Goal: Information Seeking & Learning: Check status

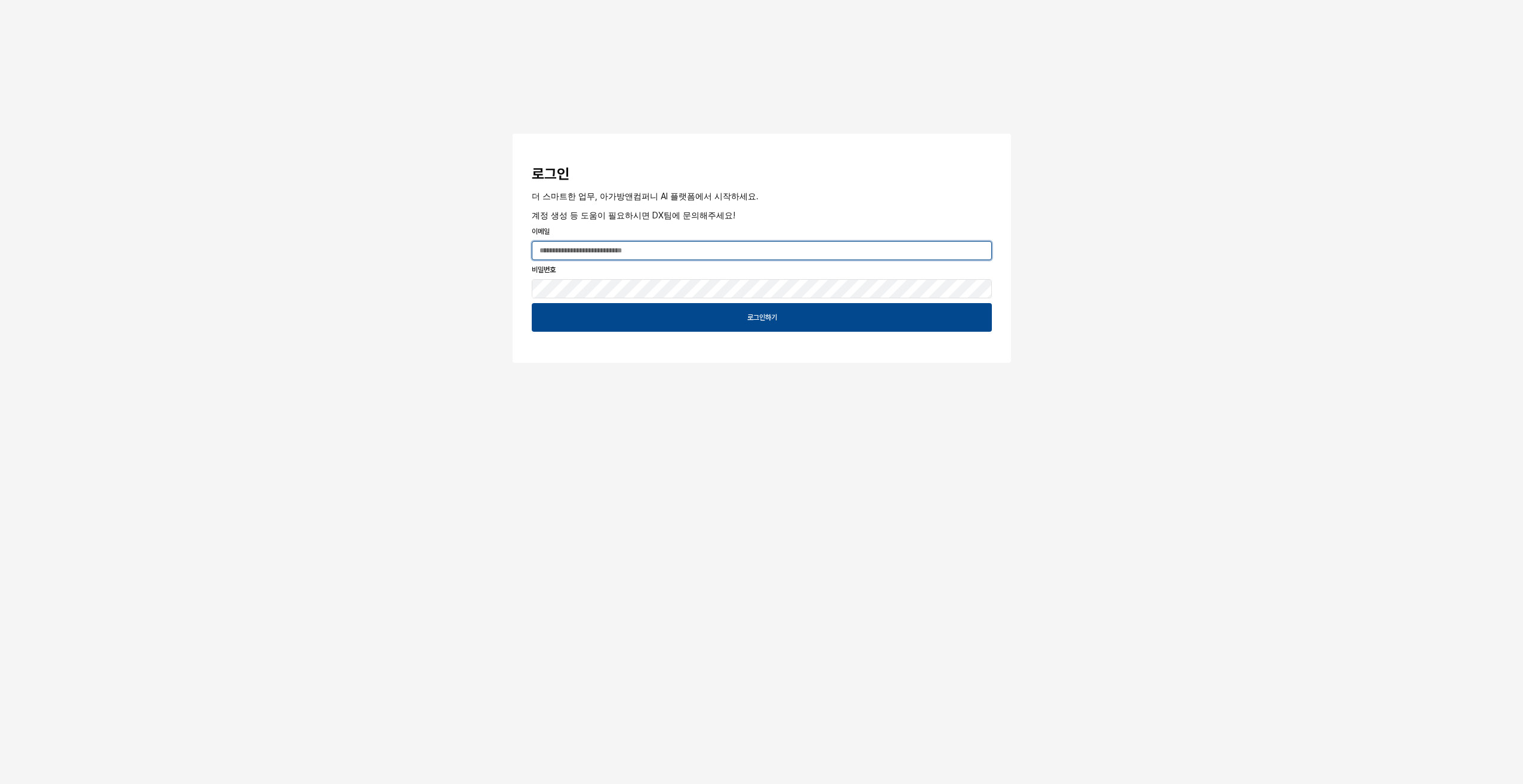
click at [663, 242] on input "App Frame" at bounding box center [762, 251] width 459 height 18
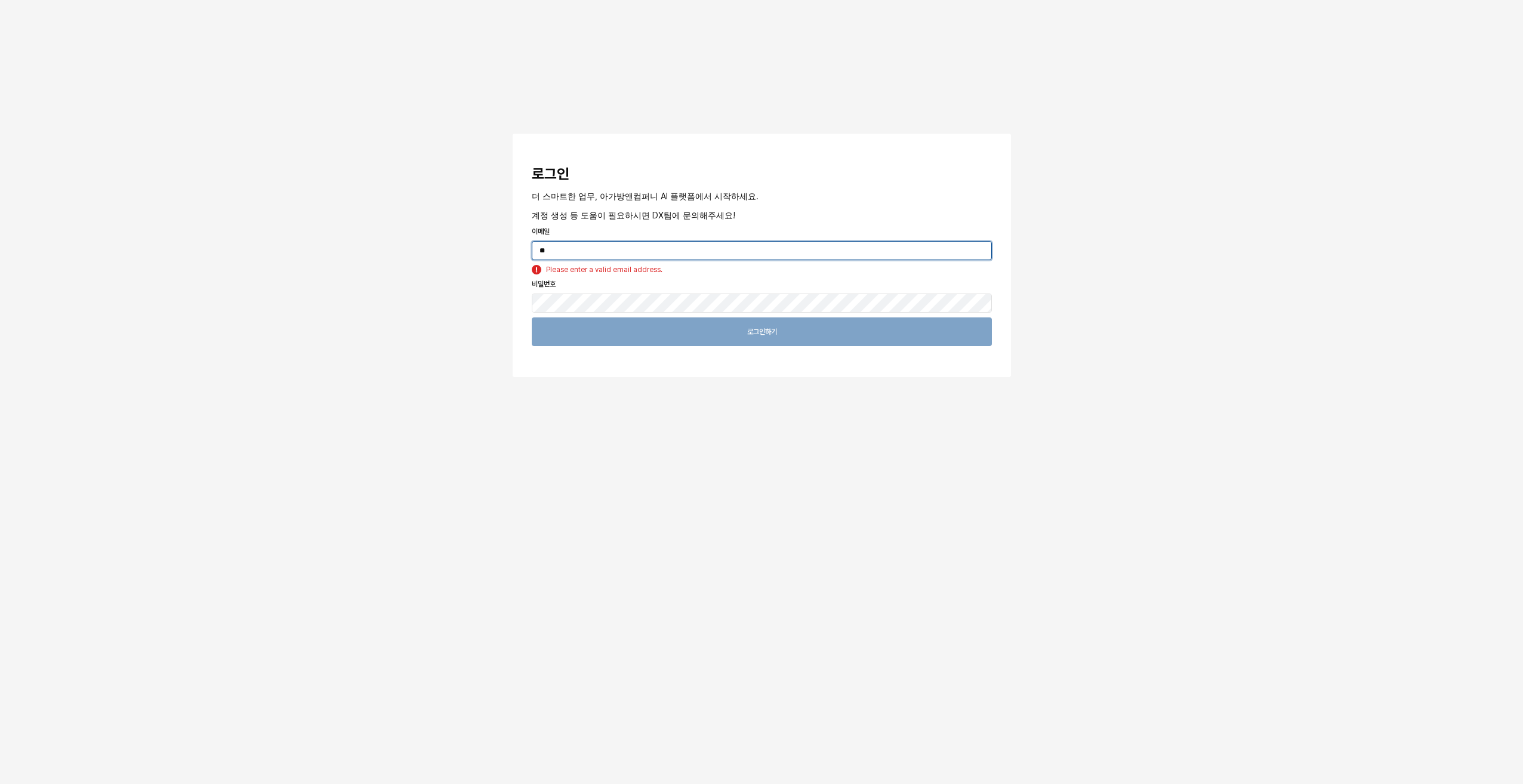
type input "*"
type input "**********"
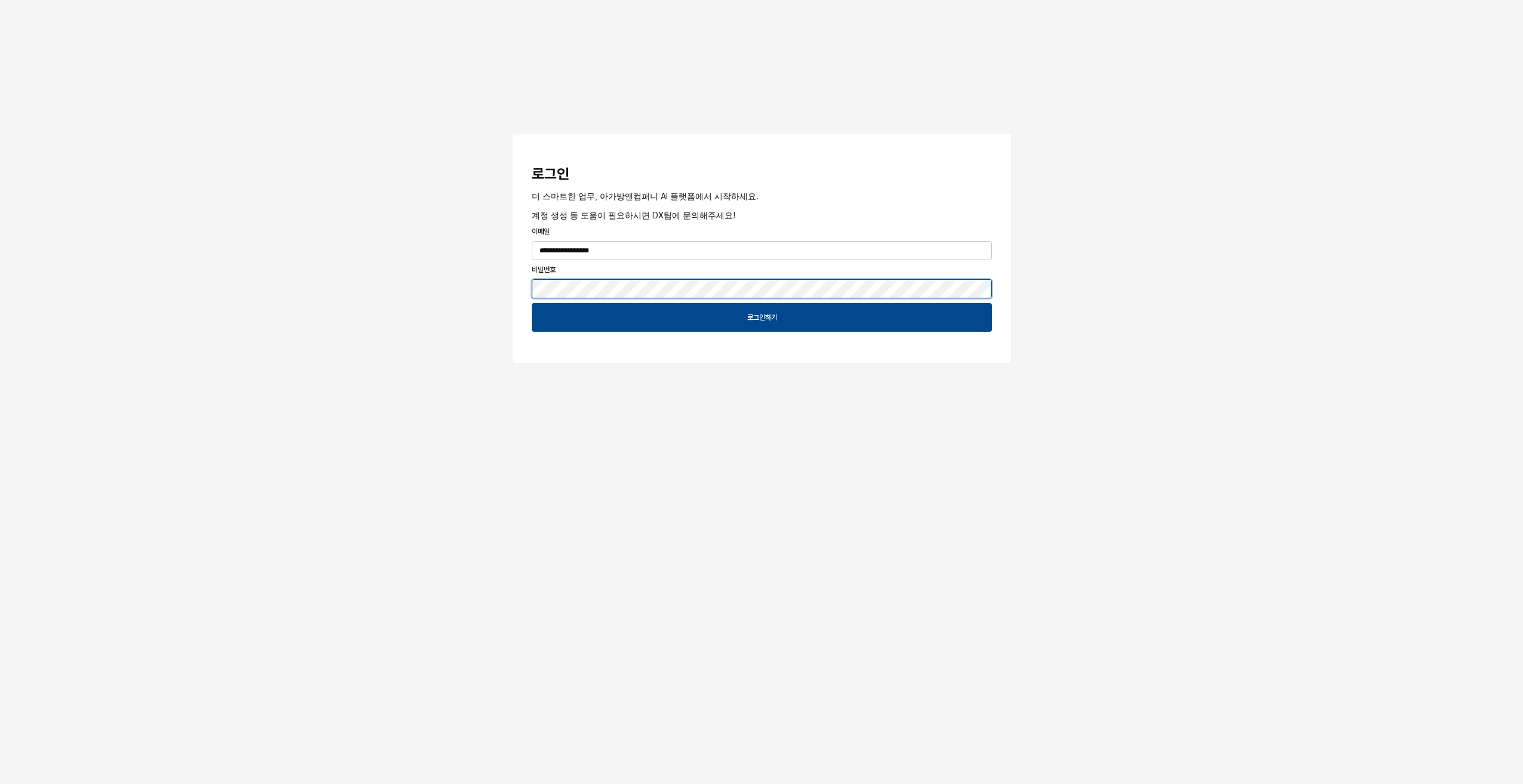
click at [513, 134] on button "App Frame" at bounding box center [518, 135] width 10 height 3
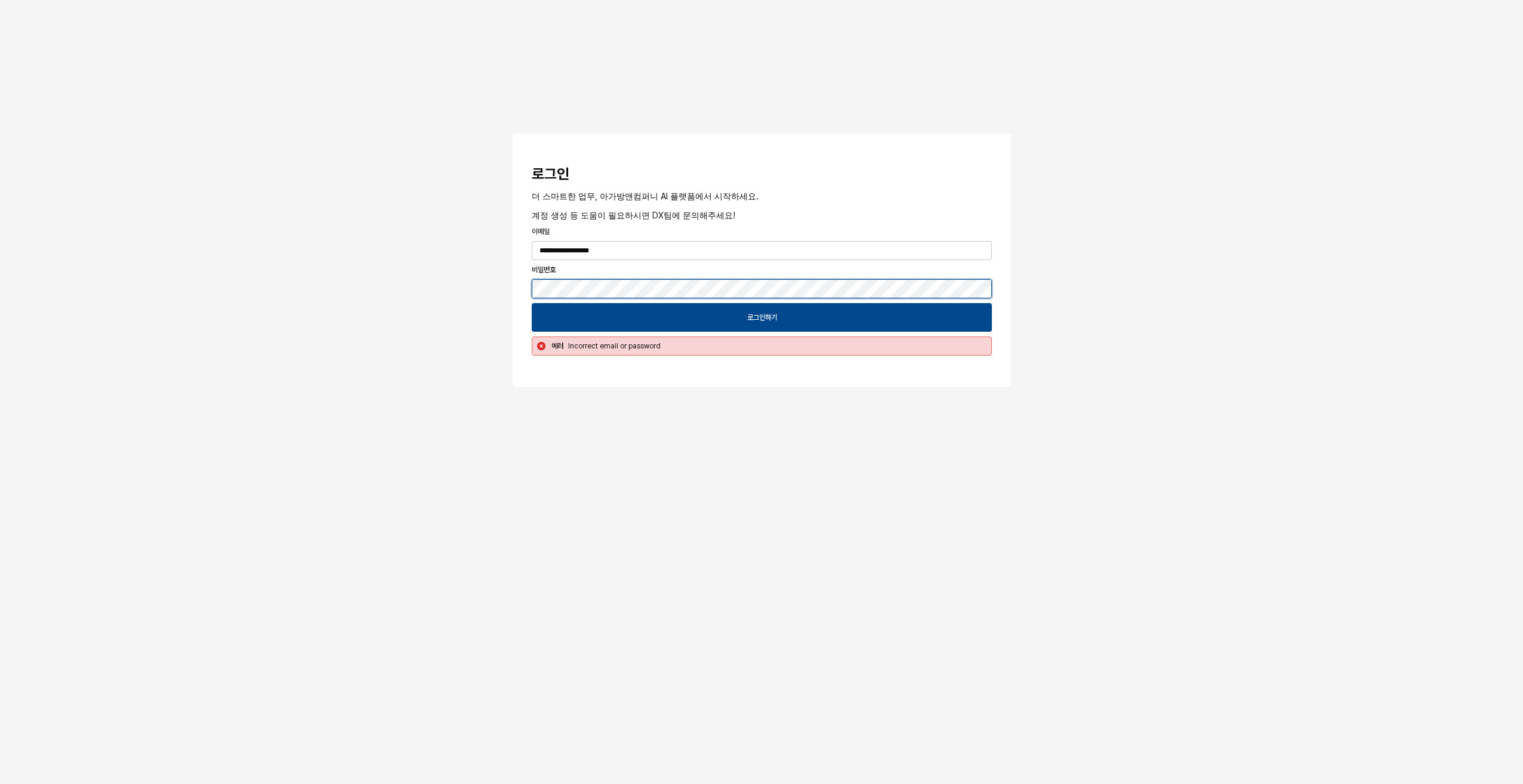
click at [513, 134] on button "App Frame" at bounding box center [518, 135] width 10 height 3
click at [429, 280] on div "**********" at bounding box center [761, 229] width 1523 height 458
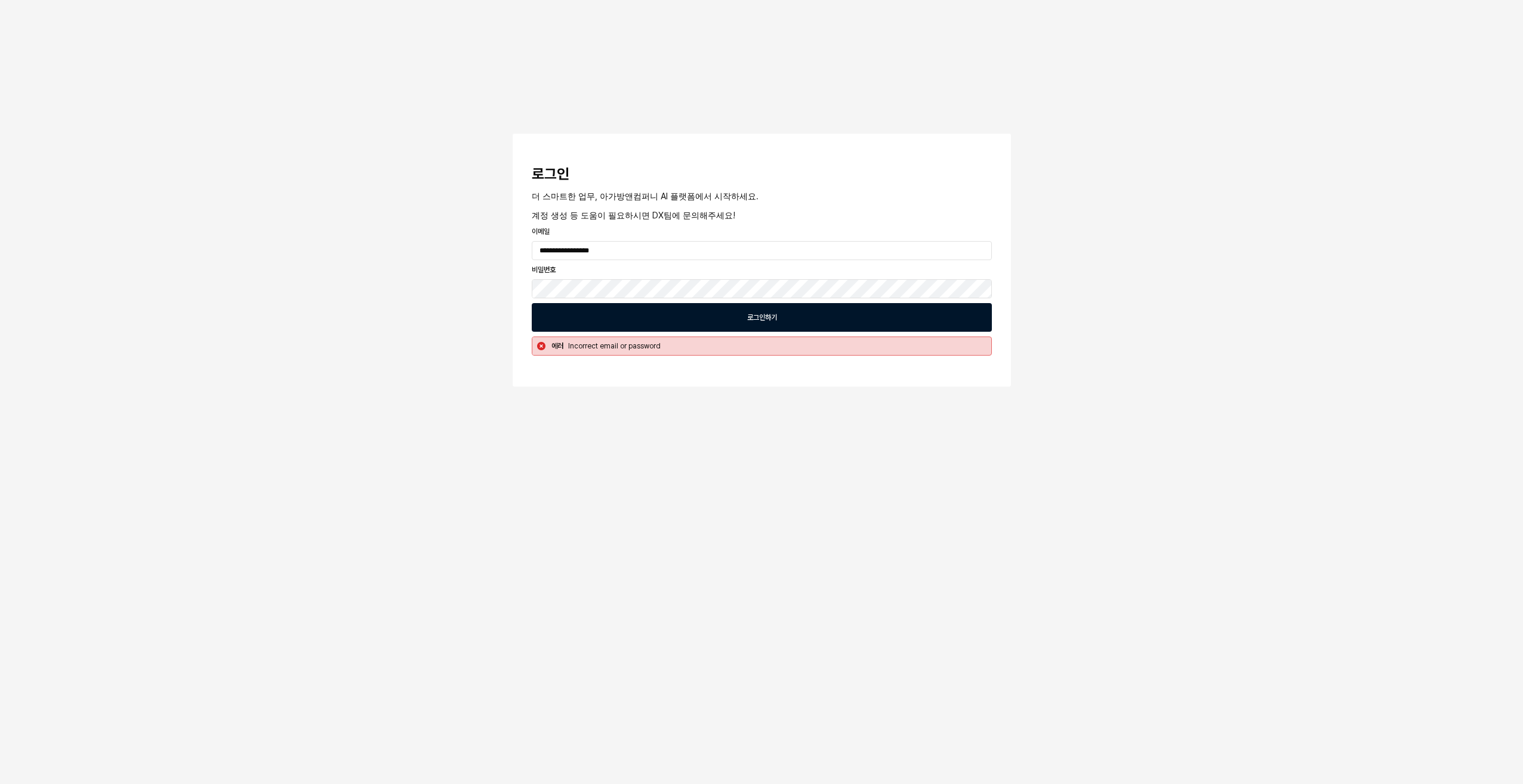
click at [689, 310] on div "로그인하기" at bounding box center [762, 317] width 449 height 27
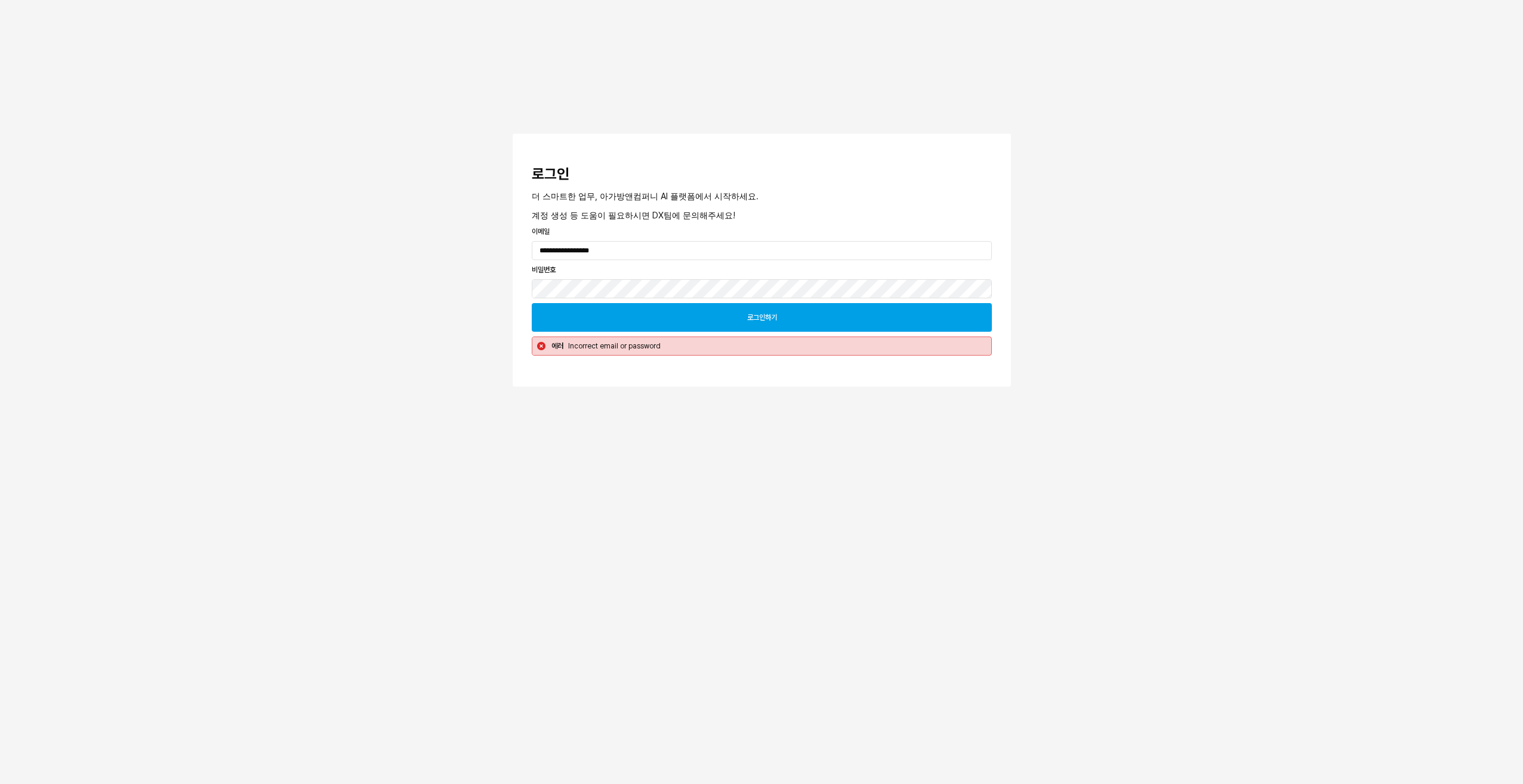
click at [623, 318] on div "로그인하기" at bounding box center [762, 317] width 449 height 27
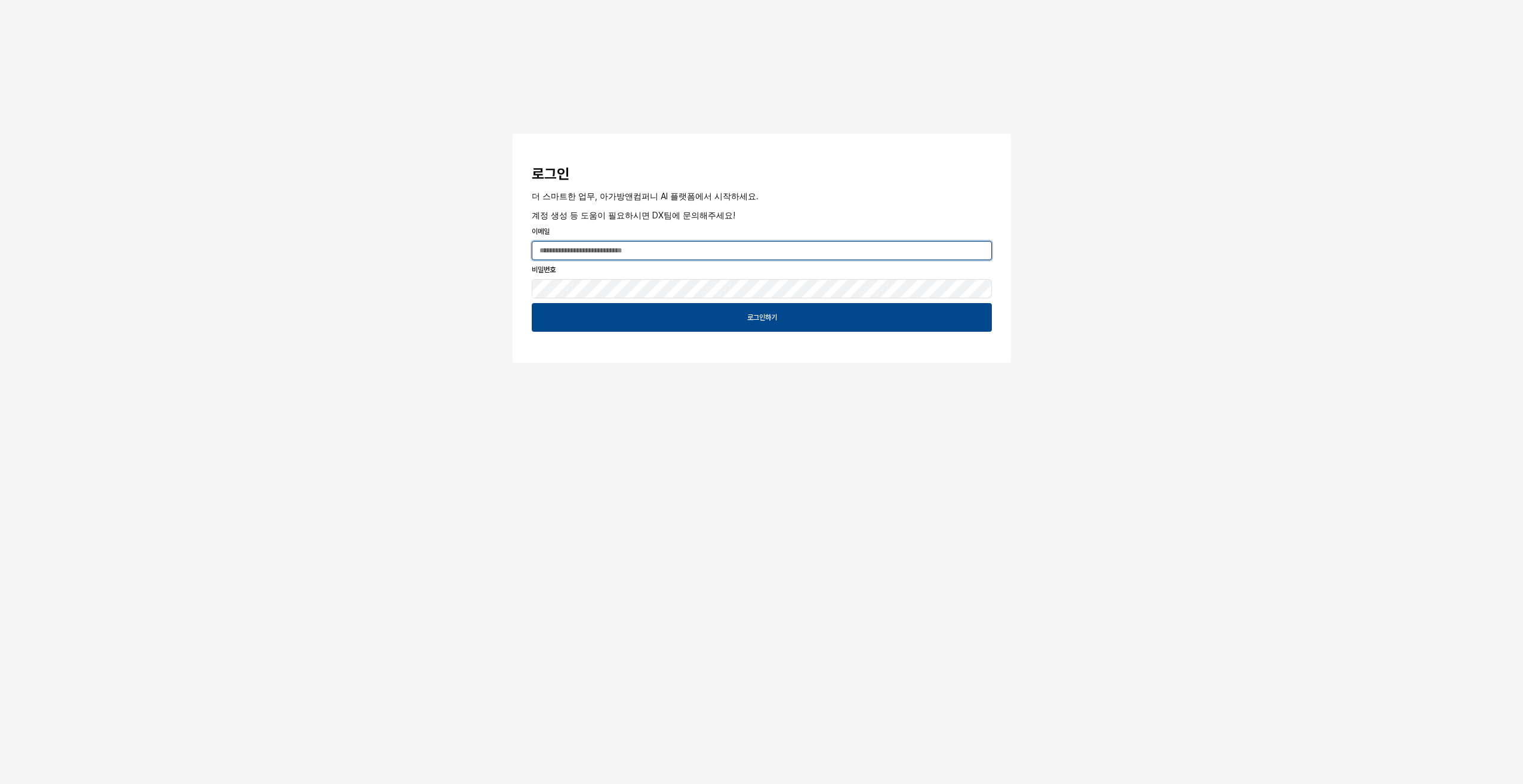
click at [647, 250] on input "App Frame" at bounding box center [762, 251] width 459 height 18
click at [632, 251] on input "App Frame" at bounding box center [762, 251] width 459 height 18
click at [629, 255] on input "App Frame" at bounding box center [762, 251] width 459 height 18
type input "**********"
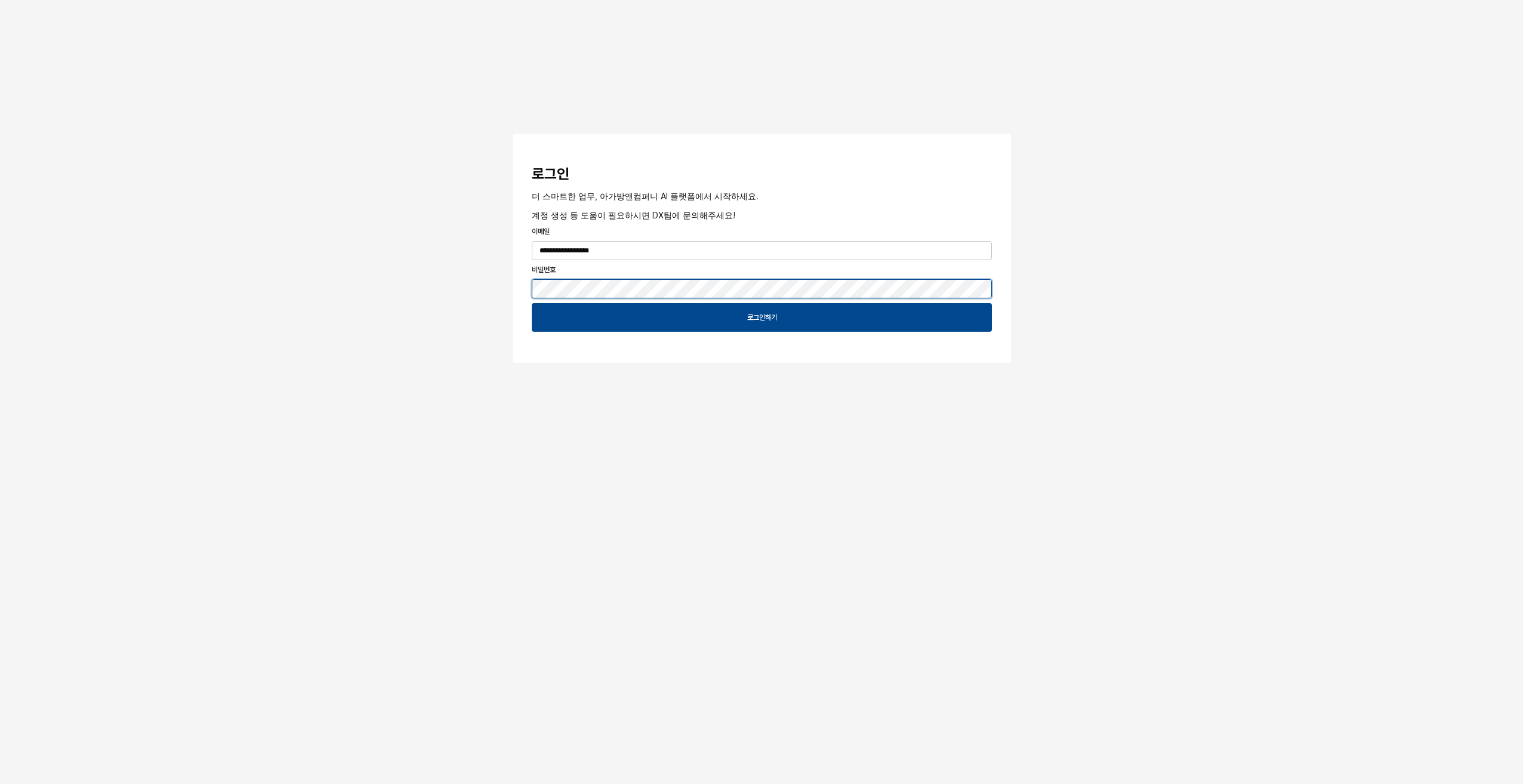
click at [513, 134] on button "App Frame" at bounding box center [518, 135] width 10 height 3
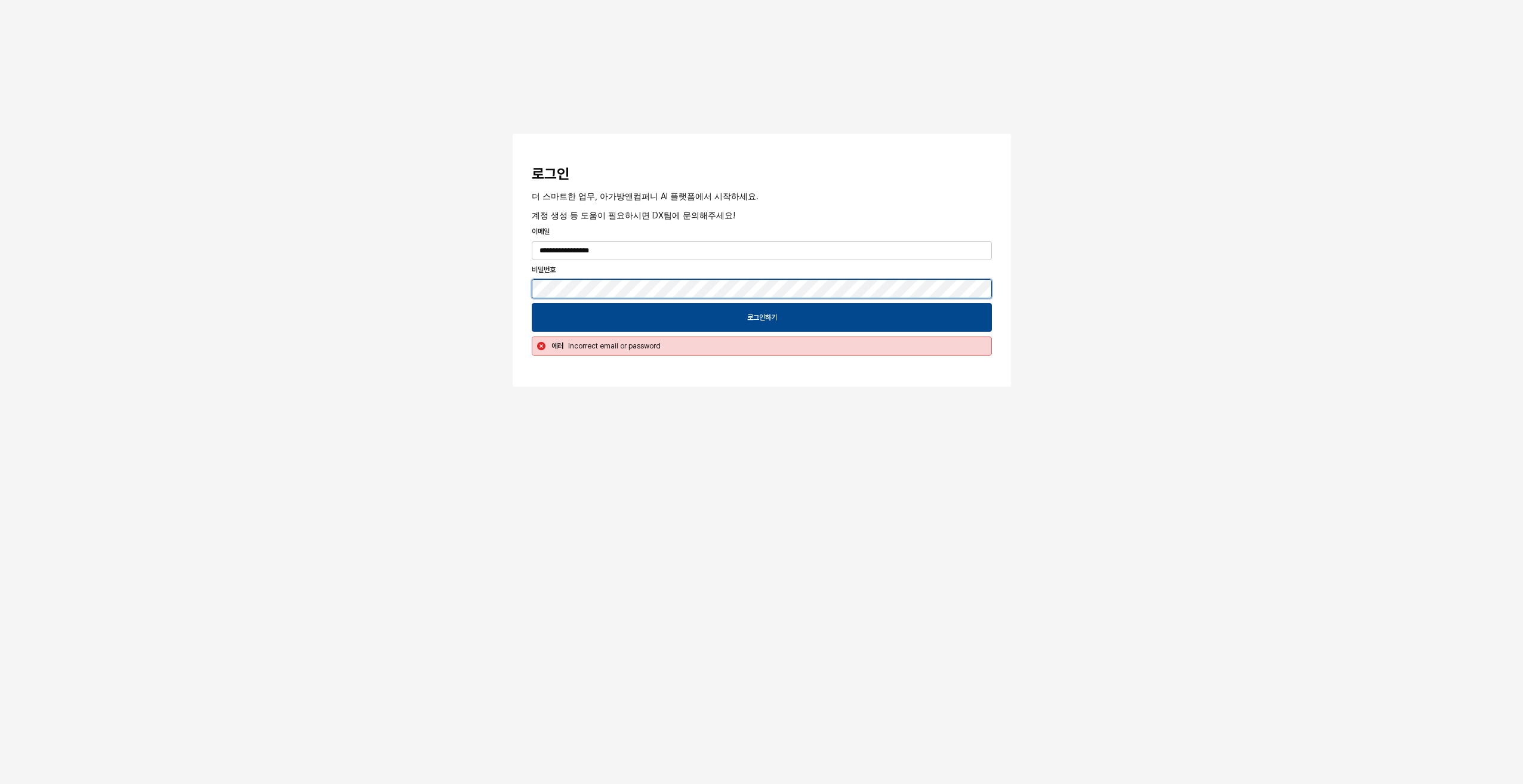
click at [513, 134] on button "App Frame" at bounding box center [518, 135] width 10 height 3
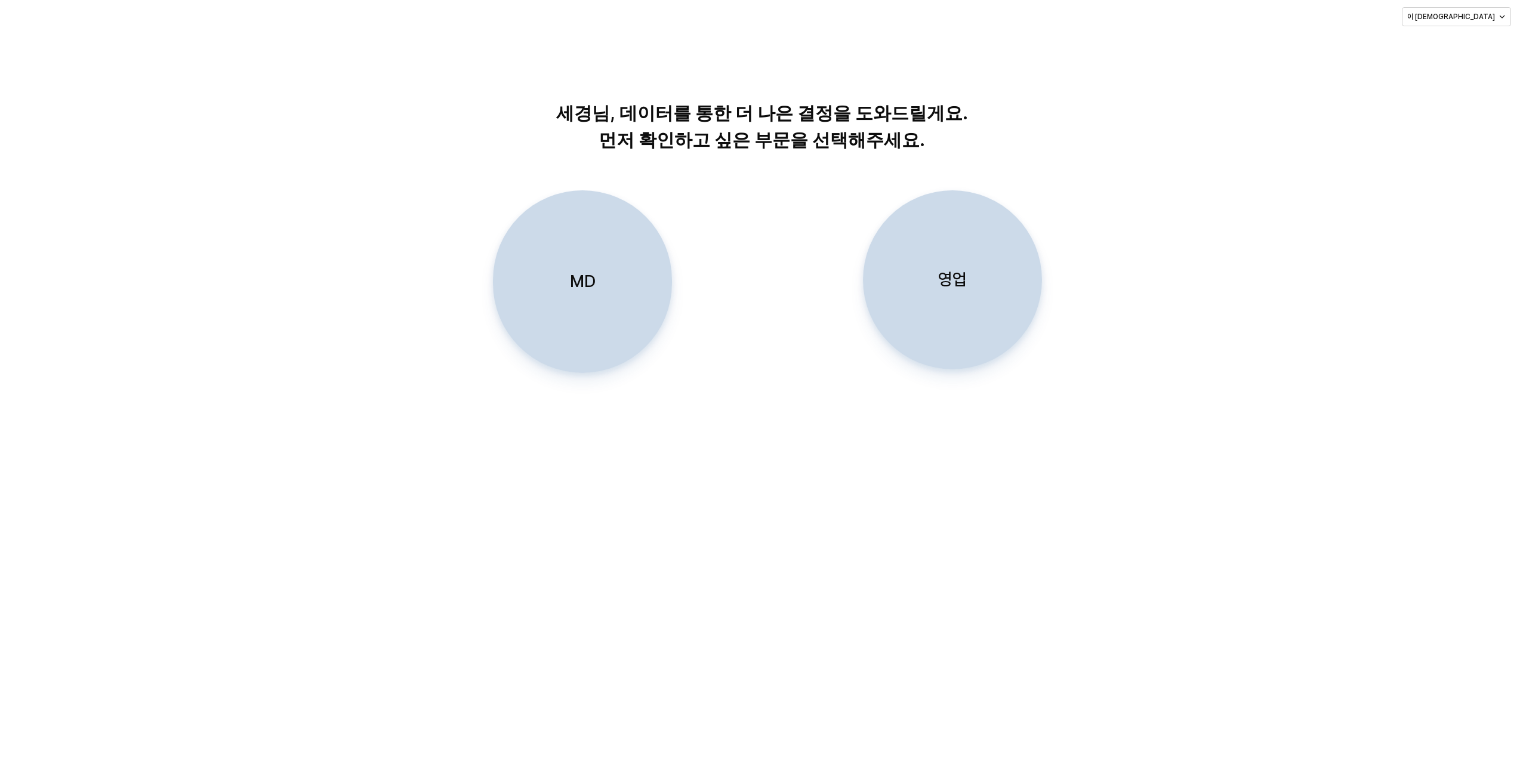
click at [966, 278] on p "영업" at bounding box center [952, 280] width 29 height 22
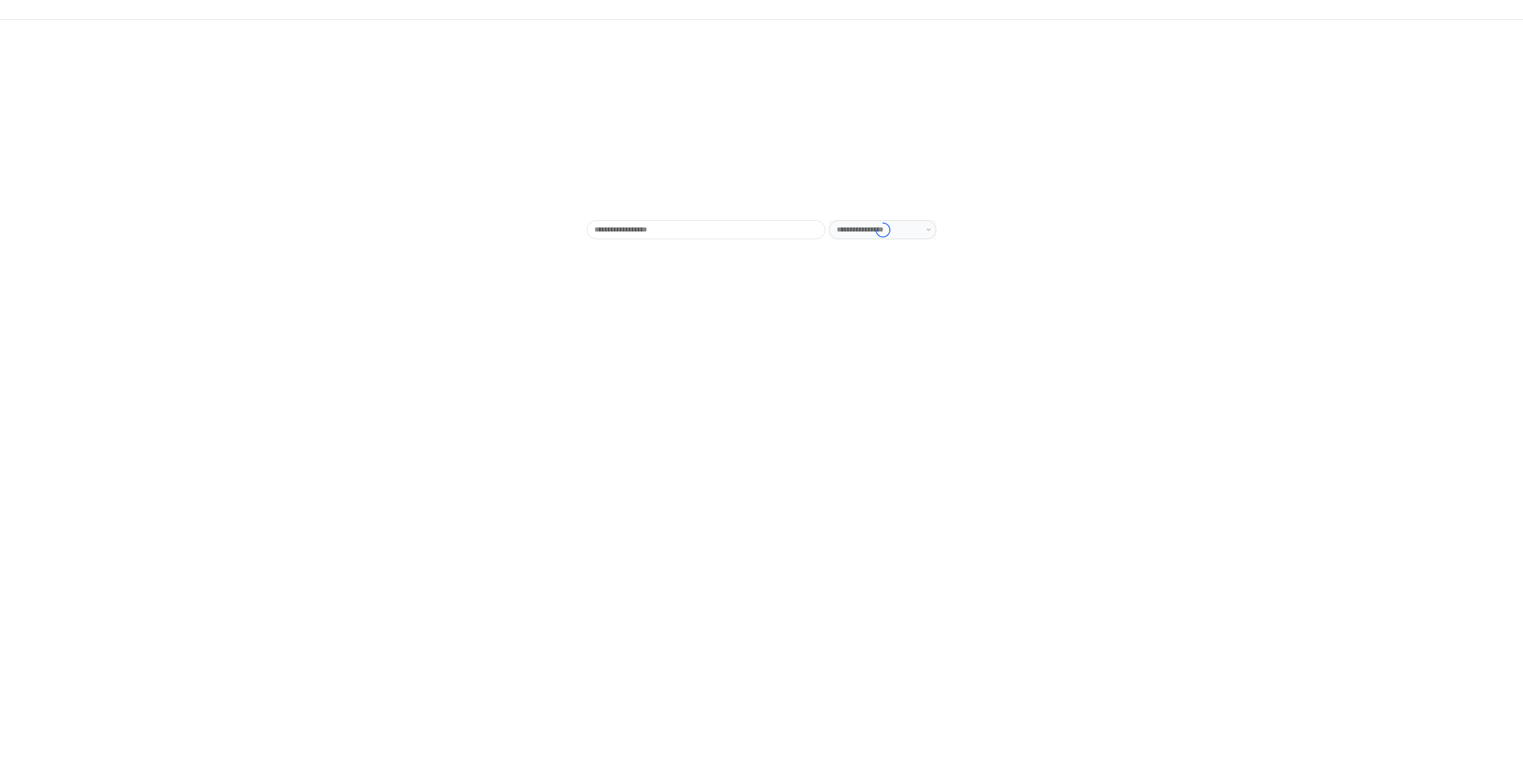
type input "******"
click at [101, 15] on div "영업" at bounding box center [104, 14] width 12 height 8
click at [139, 42] on div "목표매출 달성현황" at bounding box center [127, 36] width 94 height 19
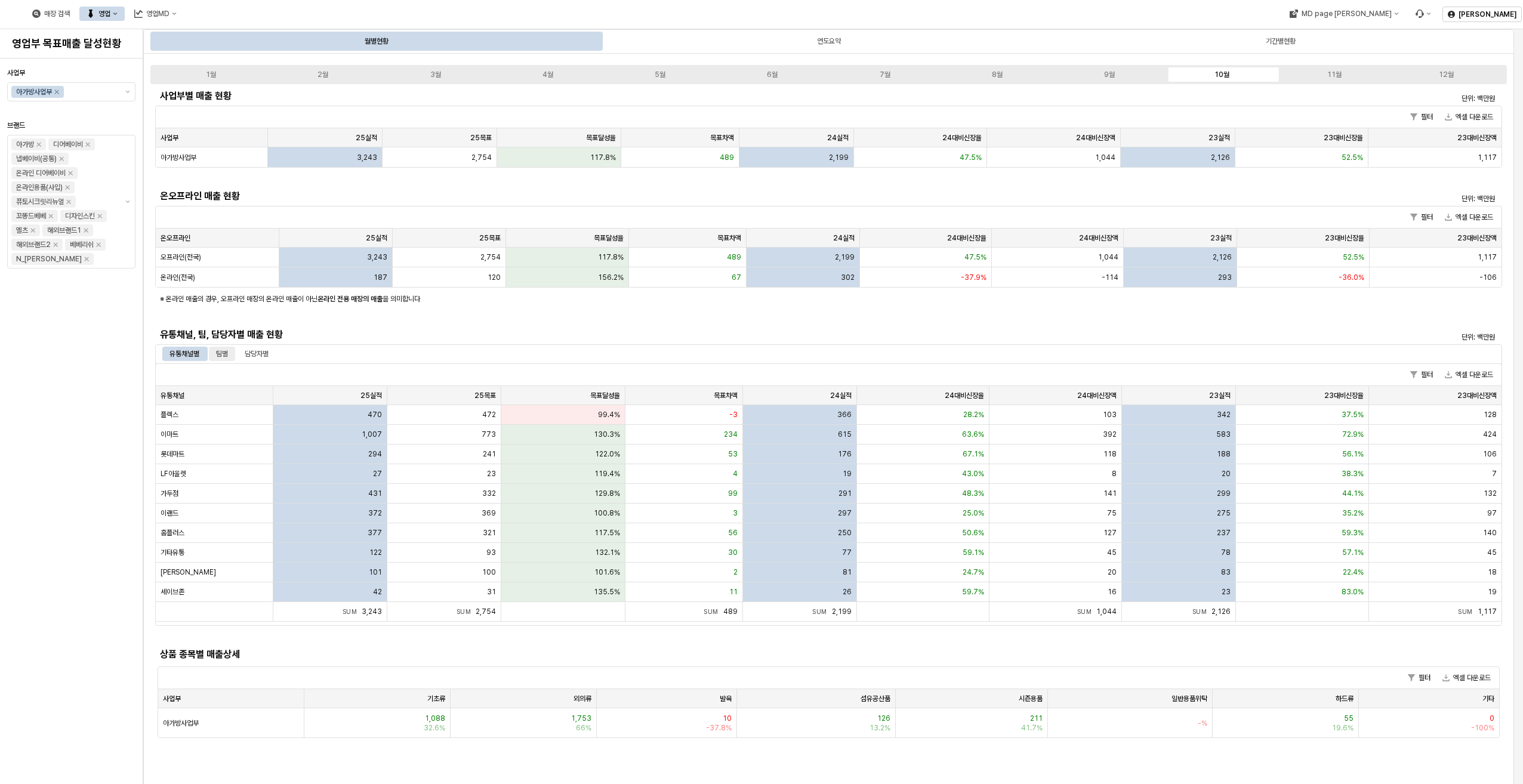
click at [226, 348] on div "팀별" at bounding box center [222, 354] width 12 height 14
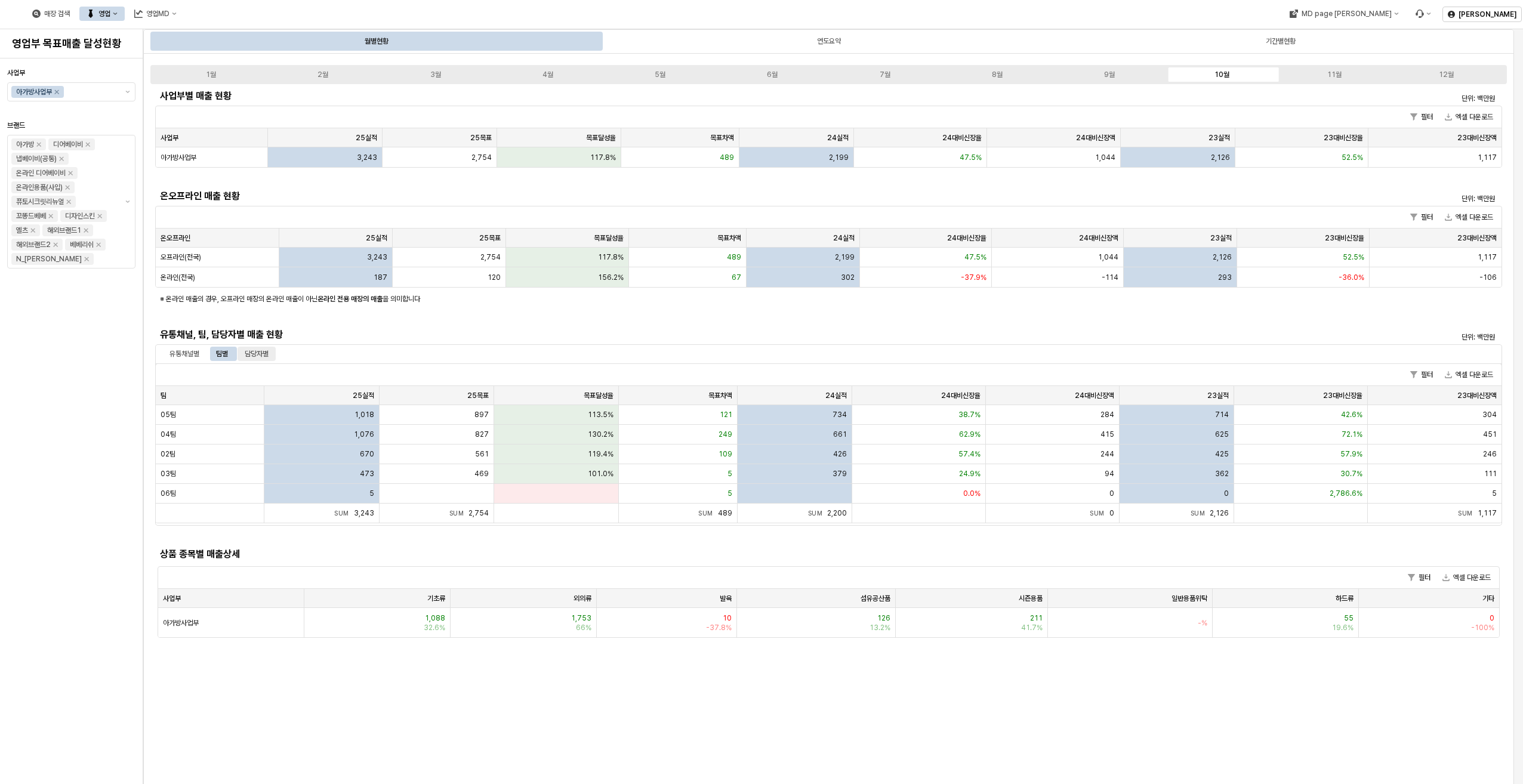
click at [267, 359] on div "담당자별" at bounding box center [257, 354] width 24 height 14
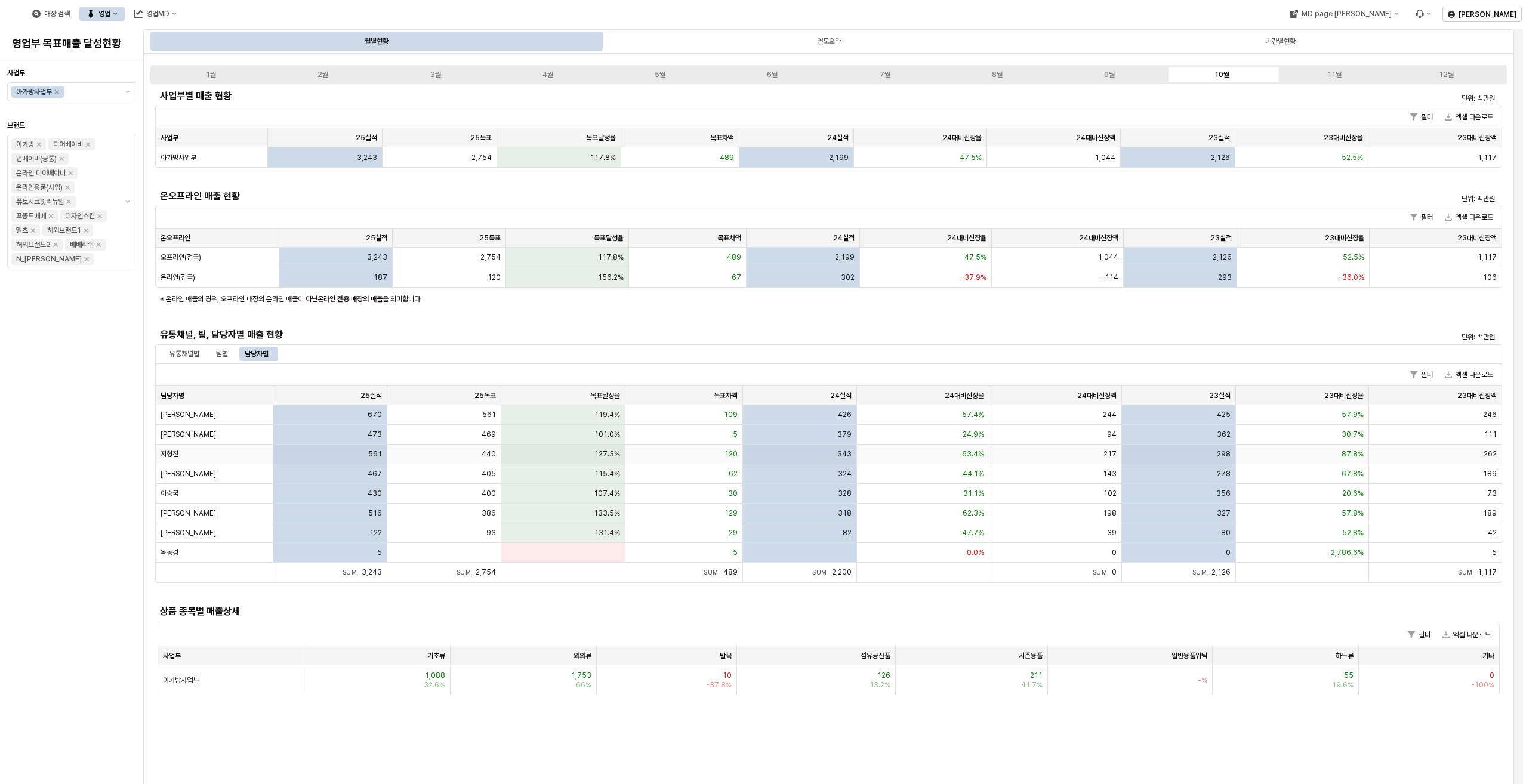
click at [298, 460] on div "561" at bounding box center [330, 455] width 114 height 20
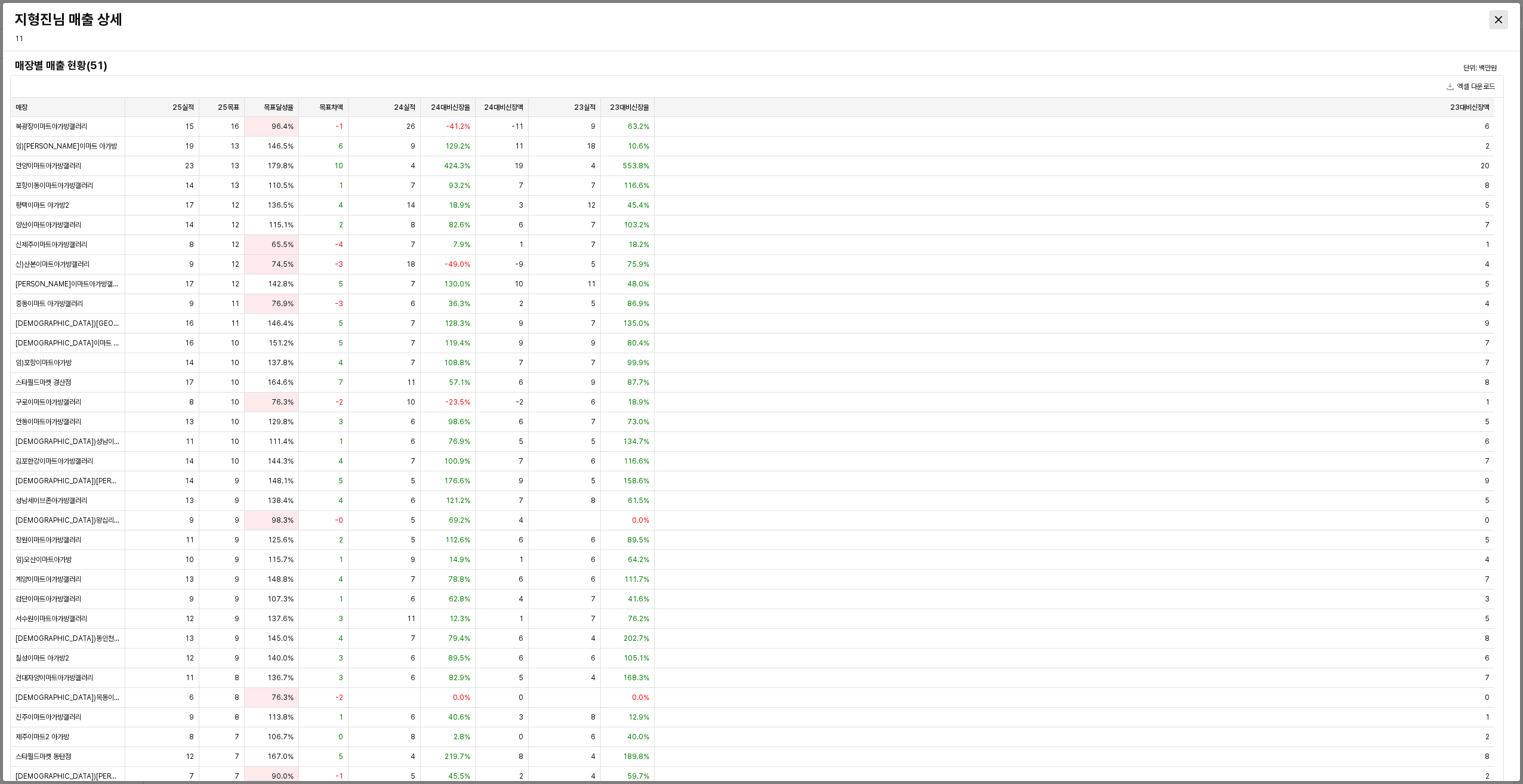
click at [1499, 24] on div "Close" at bounding box center [1499, 20] width 18 height 18
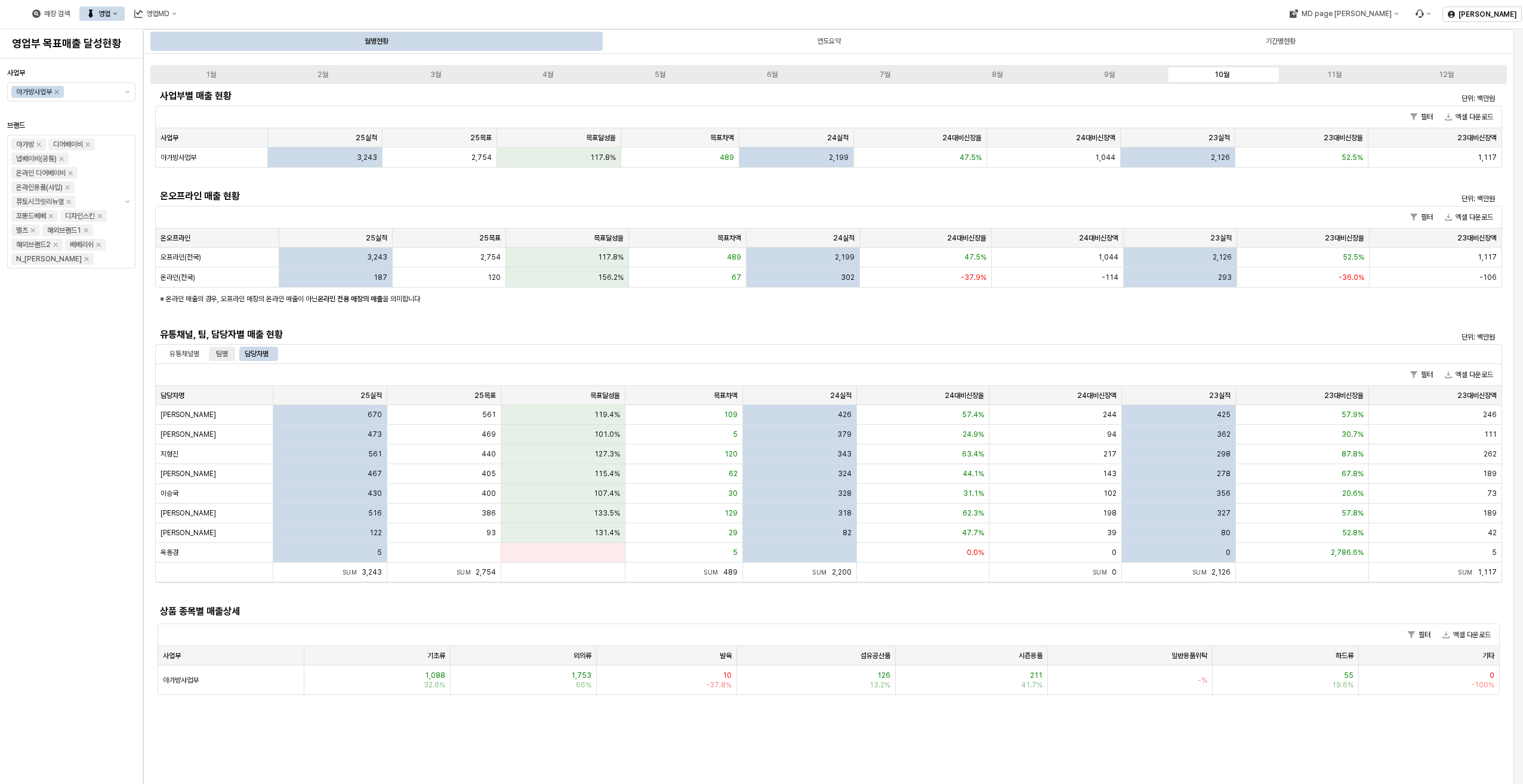
click at [227, 354] on div "팀별" at bounding box center [222, 354] width 12 height 14
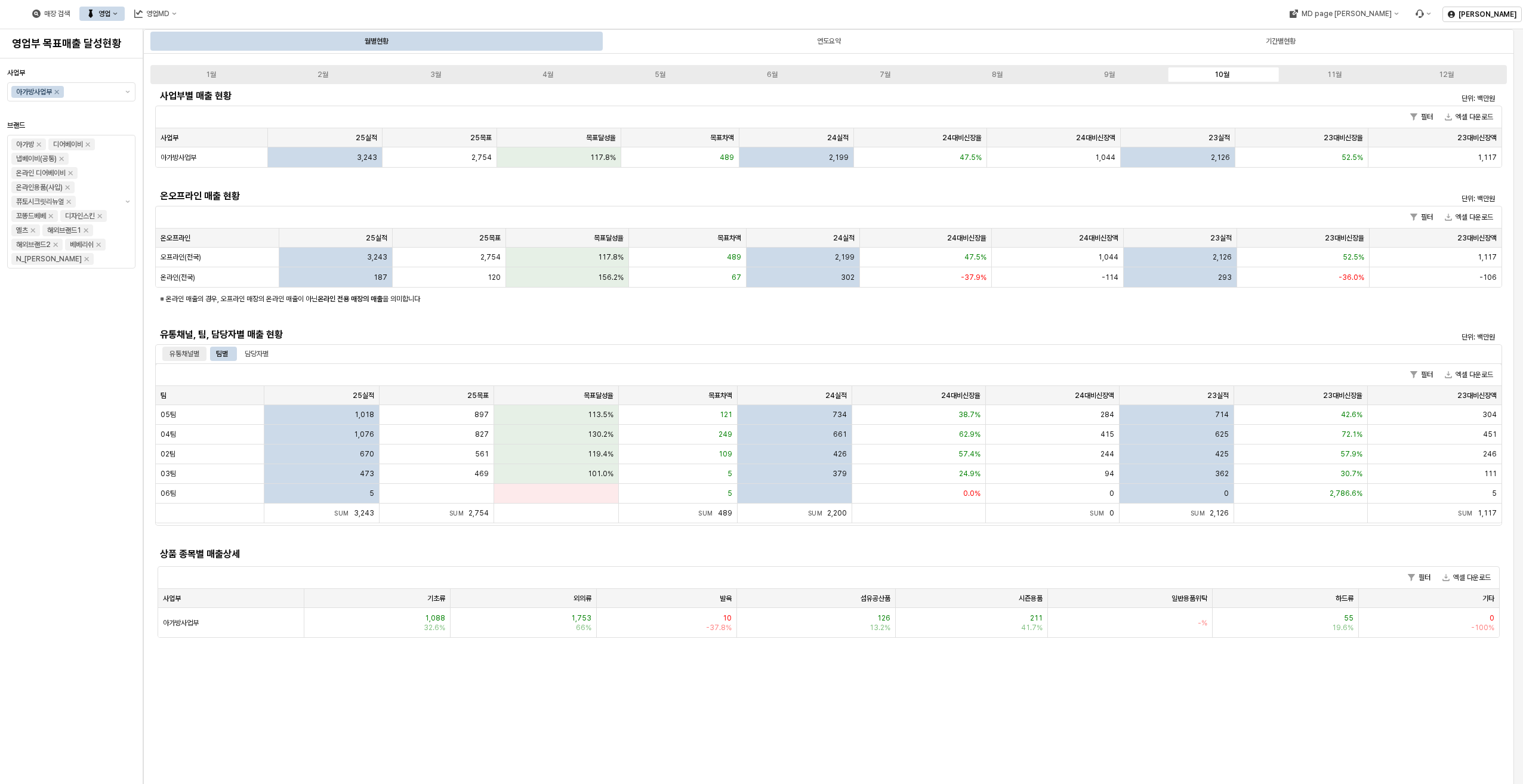
click at [189, 356] on div "유통채널별" at bounding box center [184, 354] width 30 height 14
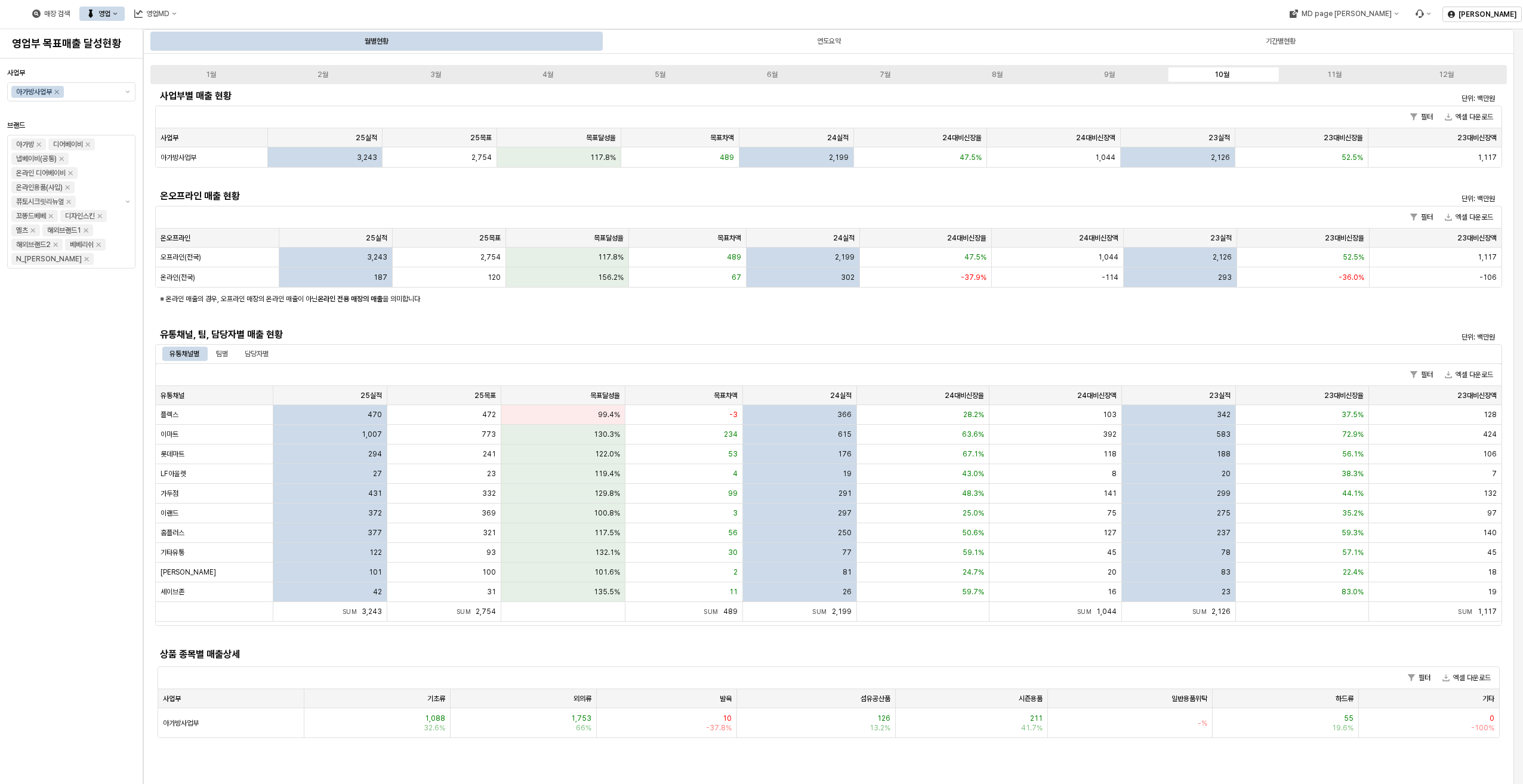
click at [206, 353] on div "유통채널별" at bounding box center [184, 354] width 44 height 14
click at [225, 357] on div "팀별" at bounding box center [222, 354] width 12 height 14
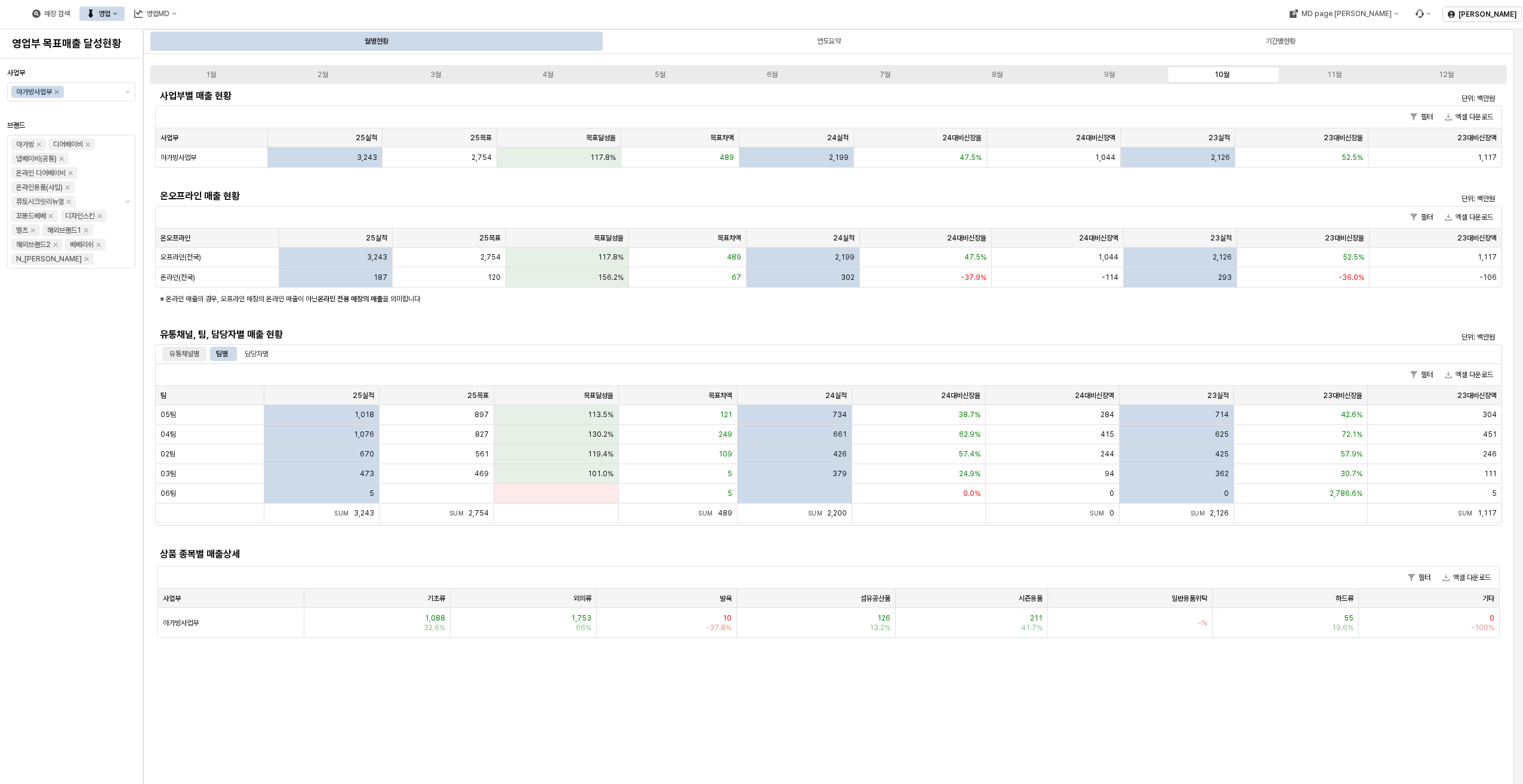
click at [174, 357] on div "유통채널별" at bounding box center [184, 354] width 30 height 14
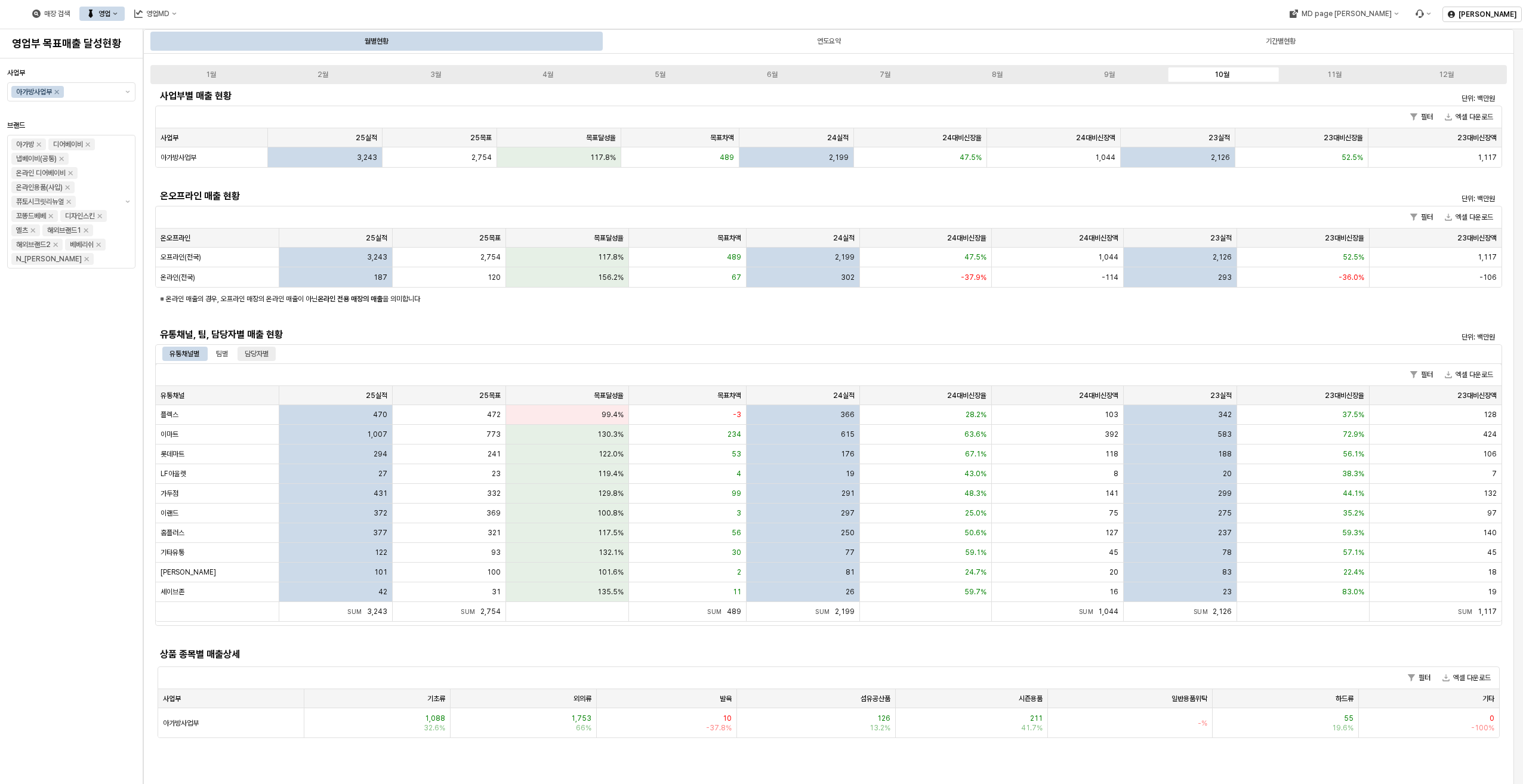
click at [250, 352] on div "담당자별" at bounding box center [257, 354] width 24 height 14
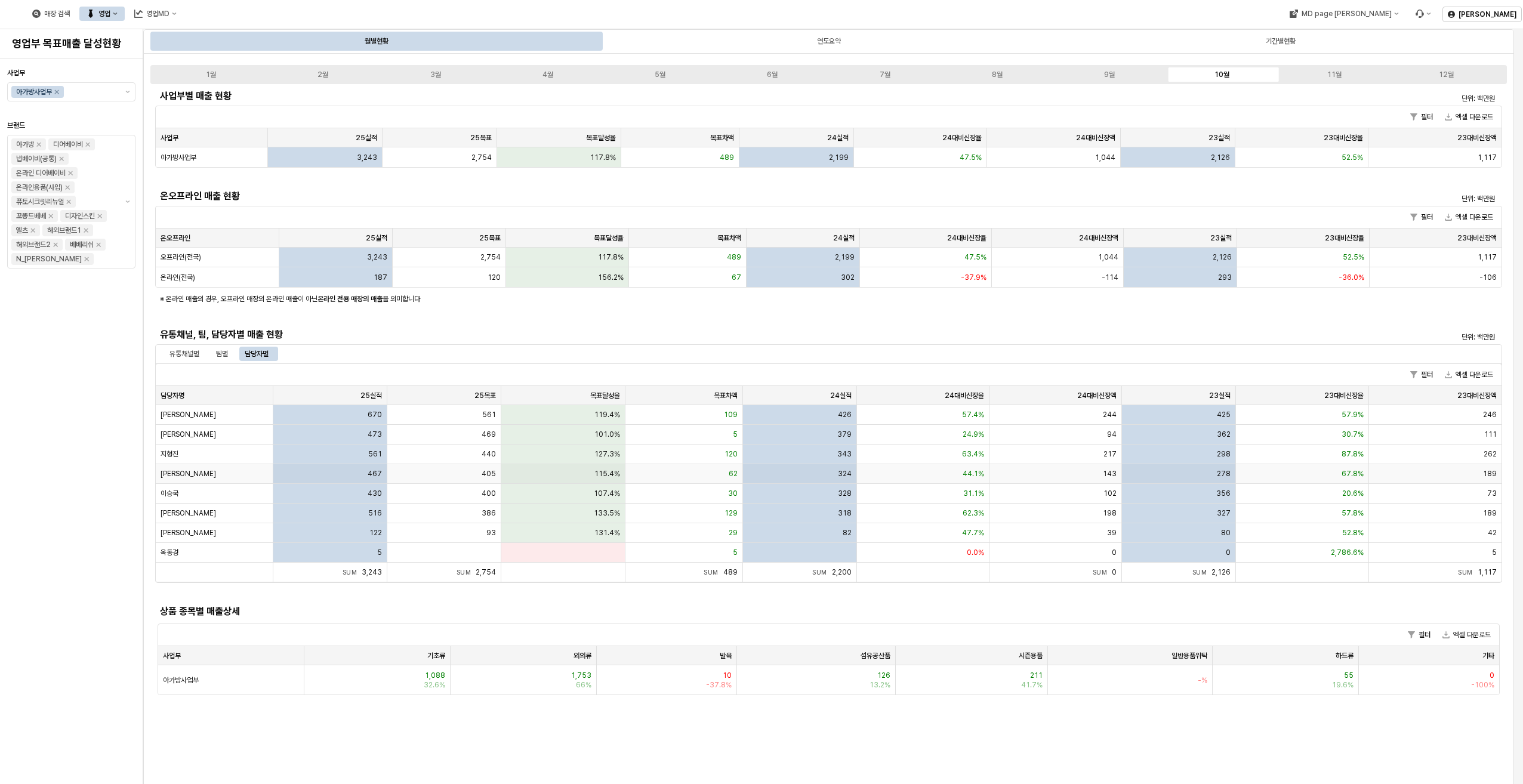
click at [349, 479] on div "467" at bounding box center [330, 474] width 114 height 20
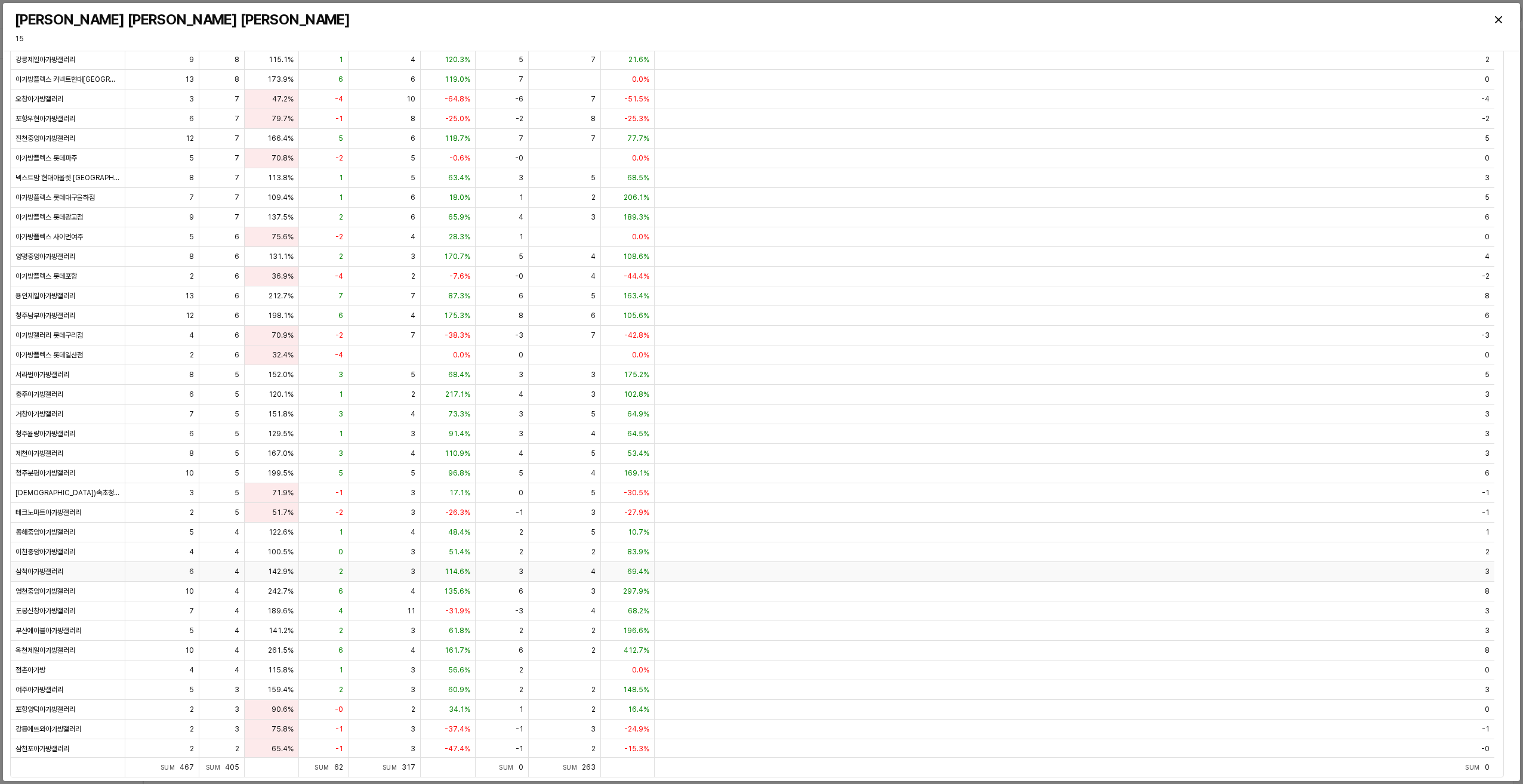
scroll to position [21, 0]
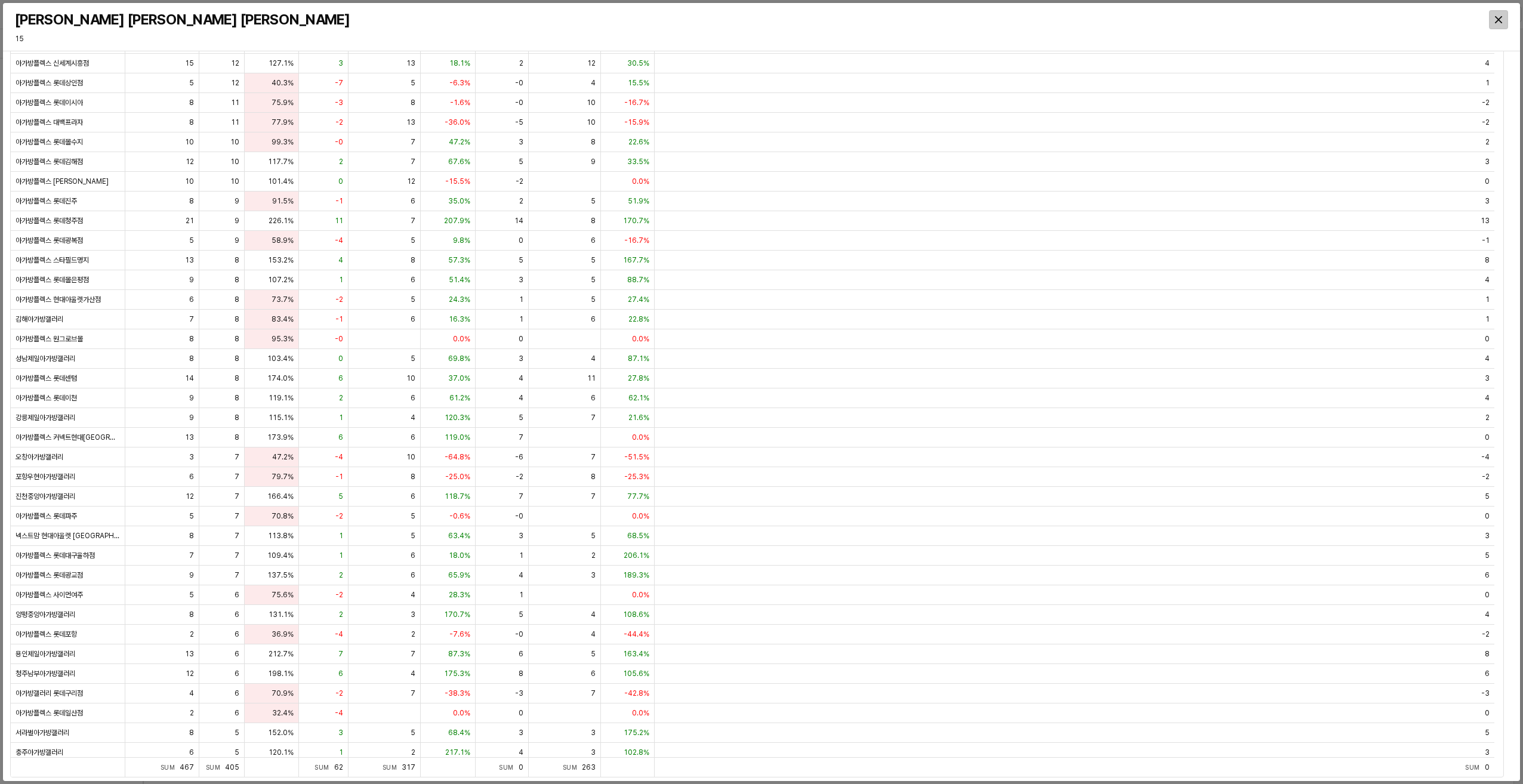
click at [1494, 18] on div "Close" at bounding box center [1499, 20] width 18 height 18
